Goal: Entertainment & Leisure: Consume media (video, audio)

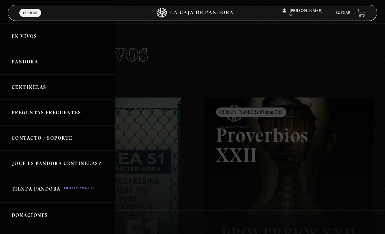
scroll to position [1, 0]
click at [35, 41] on link "En vivos" at bounding box center [57, 36] width 115 height 25
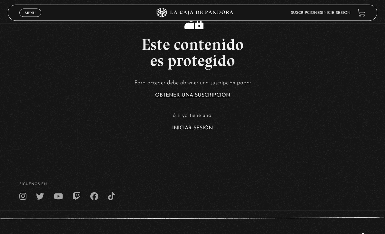
scroll to position [125, 0]
click at [198, 131] on link "Iniciar Sesión" at bounding box center [192, 128] width 41 height 5
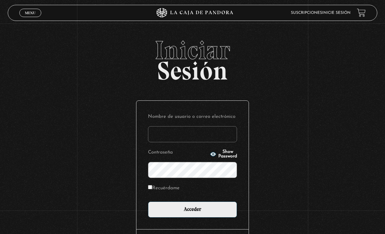
click at [169, 136] on input "Nombre de usuario o correo electrónico" at bounding box center [192, 134] width 89 height 16
type input "Analiz22"
click at [193, 213] on input "Acceder" at bounding box center [192, 210] width 89 height 16
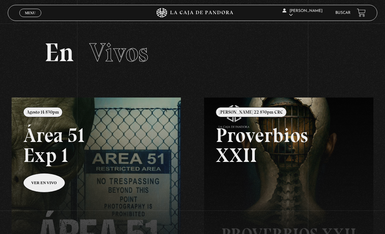
click at [34, 13] on span "Menu" at bounding box center [30, 13] width 11 height 4
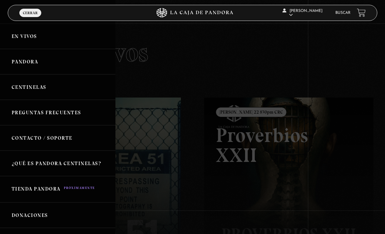
click at [39, 61] on link "Pandora" at bounding box center [57, 61] width 115 height 25
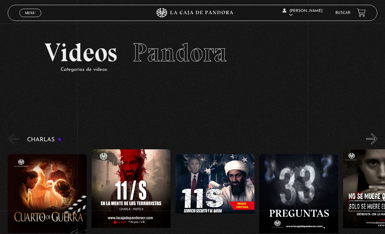
click at [33, 12] on span "Menu" at bounding box center [30, 13] width 11 height 4
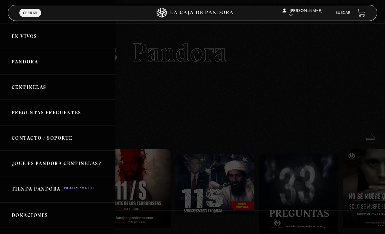
click at [43, 87] on link "Centinelas" at bounding box center [57, 86] width 115 height 25
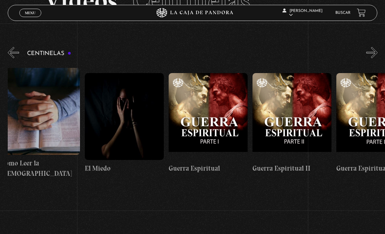
scroll to position [0, 7885]
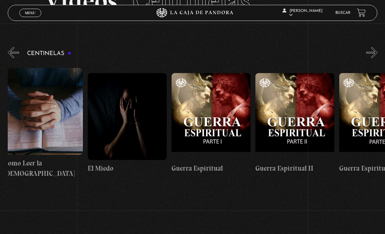
click at [124, 99] on figure at bounding box center [127, 116] width 79 height 87
